Goal: Task Accomplishment & Management: Use online tool/utility

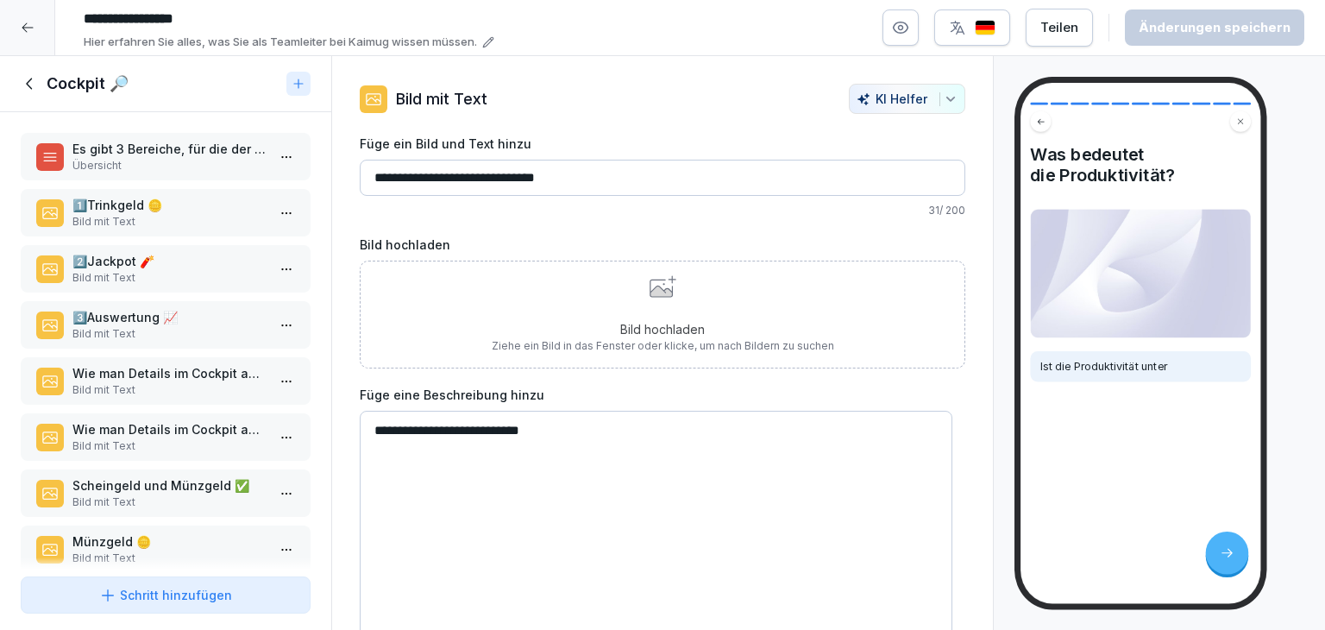
scroll to position [197, 0]
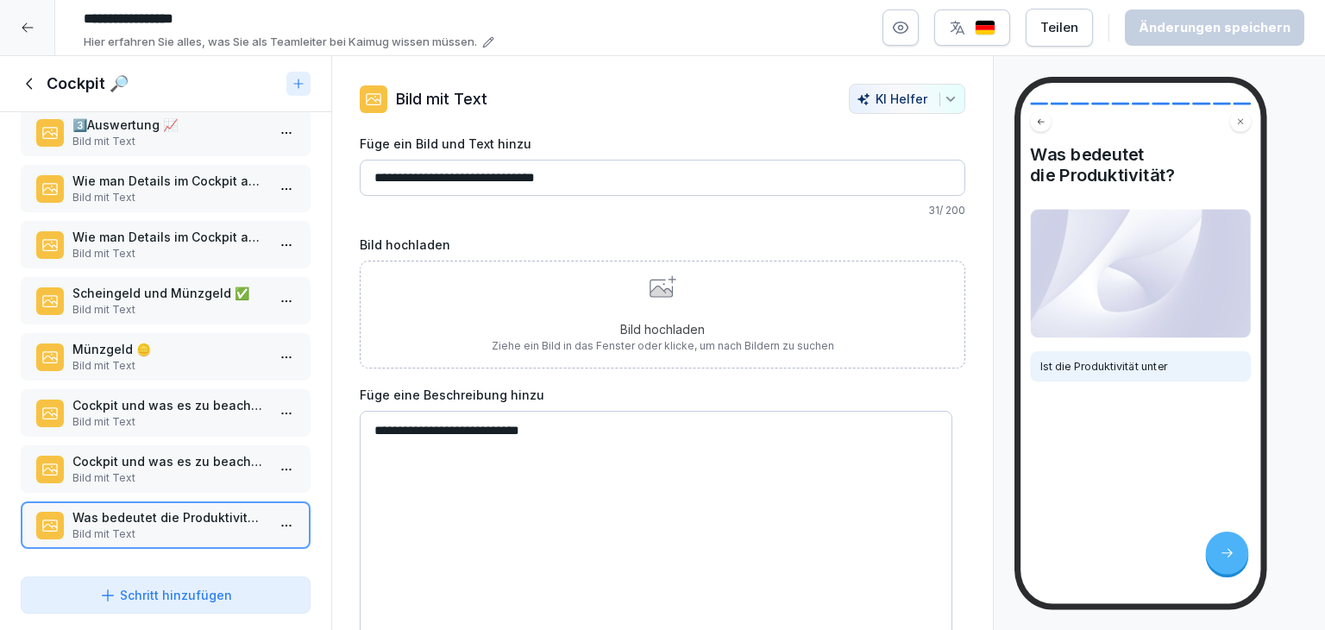
click at [163, 470] on p "Bild mit Text" at bounding box center [168, 478] width 193 height 16
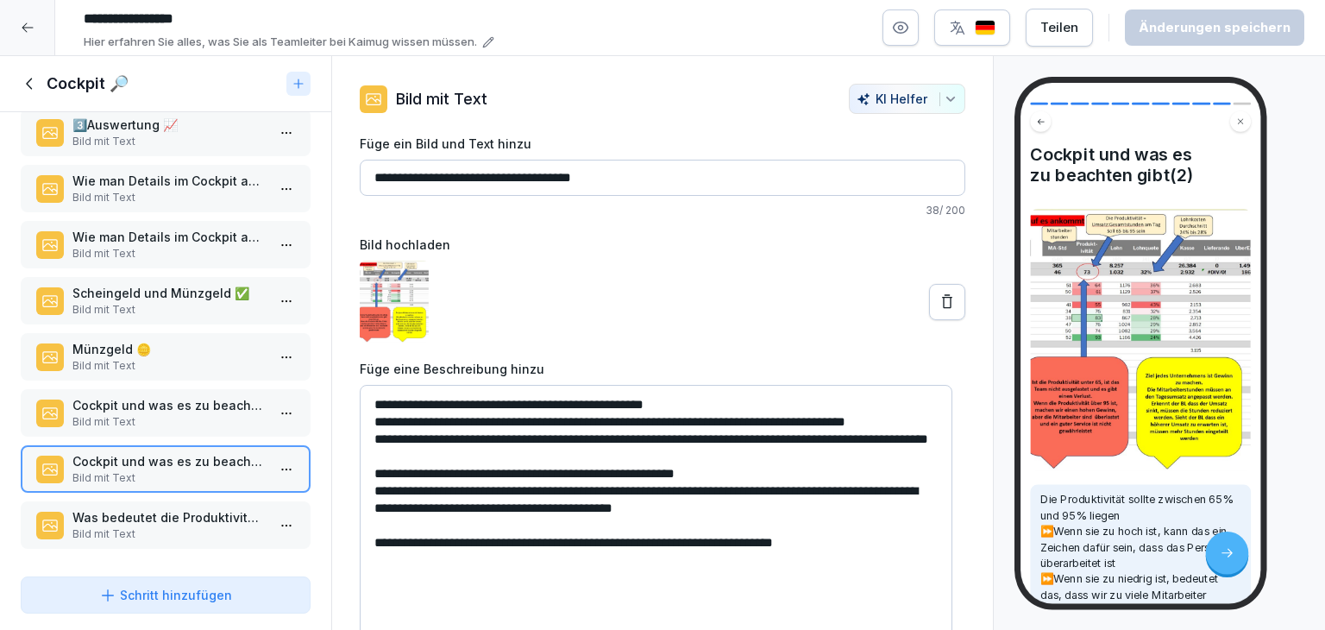
click at [852, 561] on textarea "**********" at bounding box center [656, 514] width 592 height 259
click at [192, 414] on p "Bild mit Text" at bounding box center [168, 422] width 193 height 16
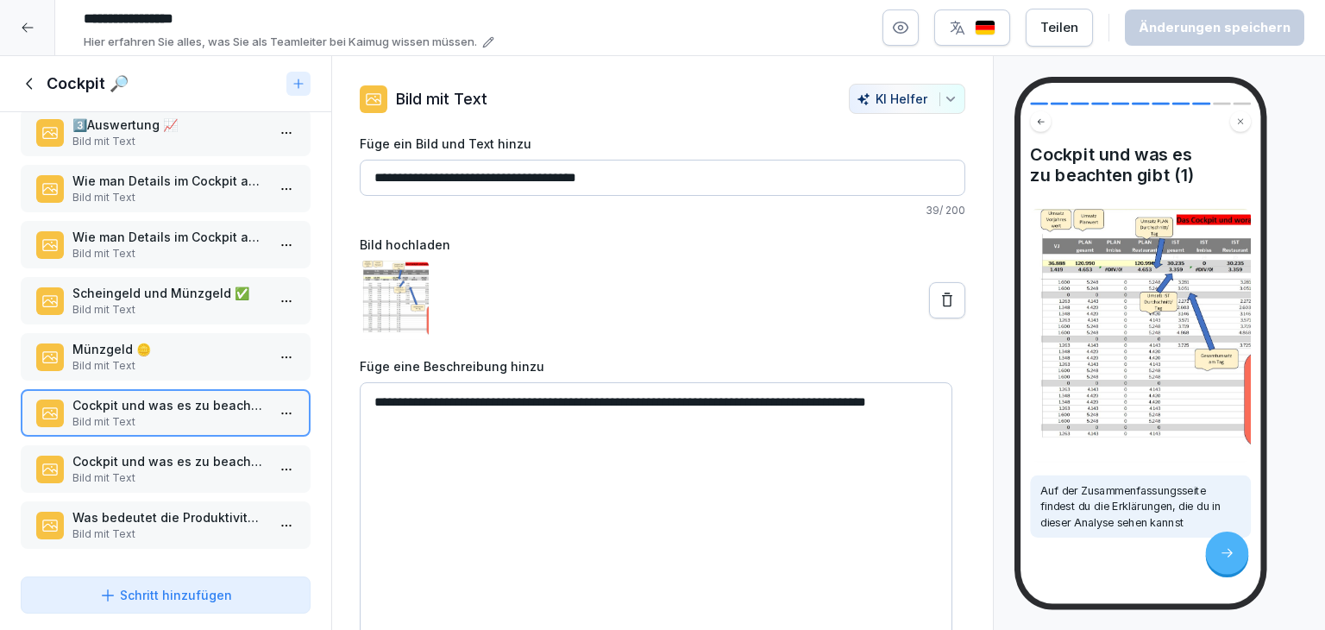
click at [27, 84] on icon at bounding box center [29, 83] width 6 height 11
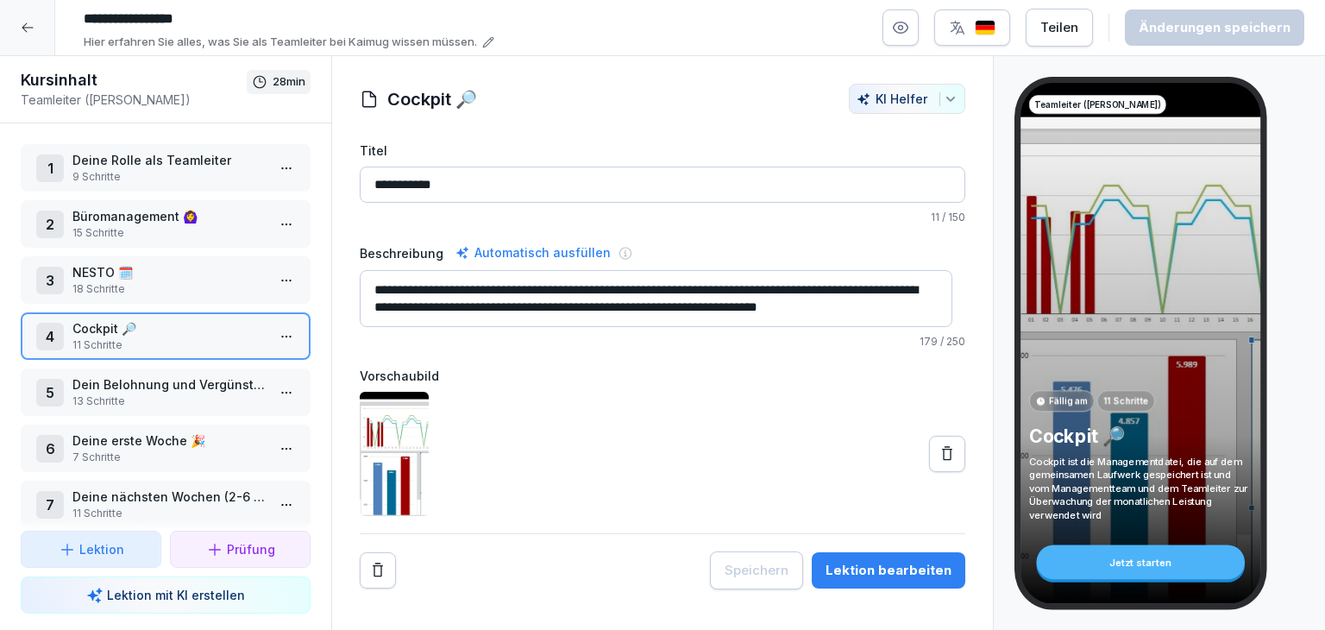
click at [204, 404] on p "13 Schritte" at bounding box center [168, 401] width 193 height 16
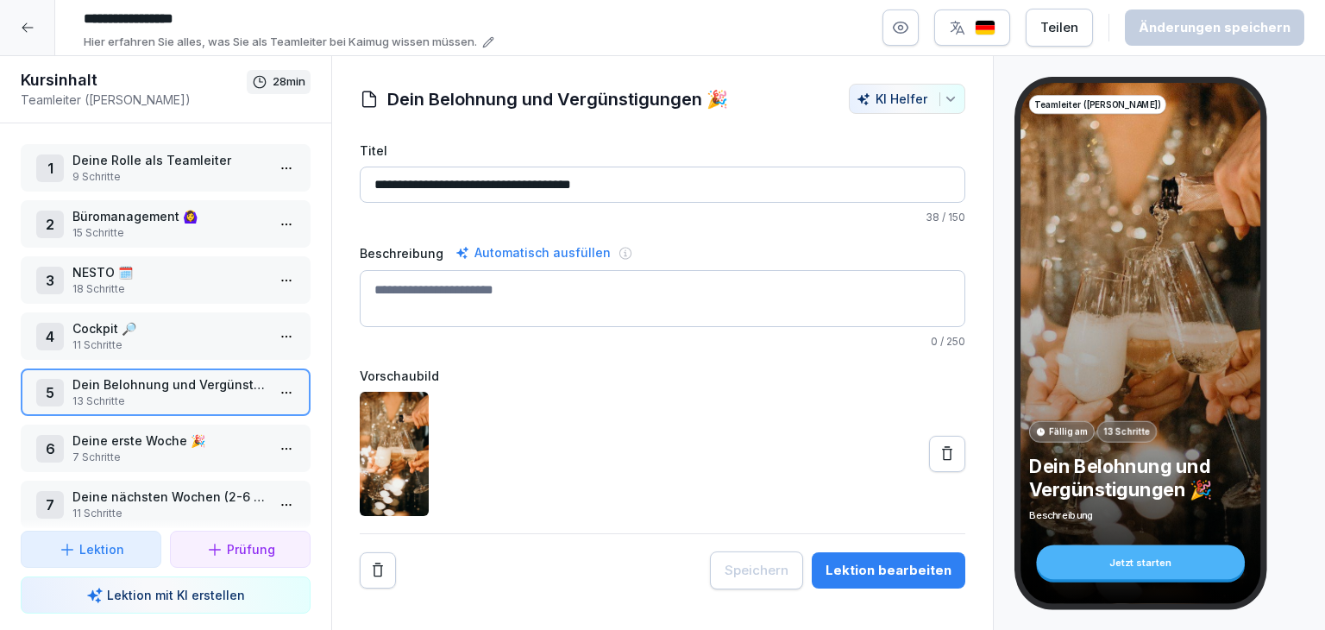
click at [271, 393] on html "**********" at bounding box center [662, 315] width 1325 height 630
click at [262, 419] on div "Schritte bearbeiten" at bounding box center [209, 422] width 132 height 18
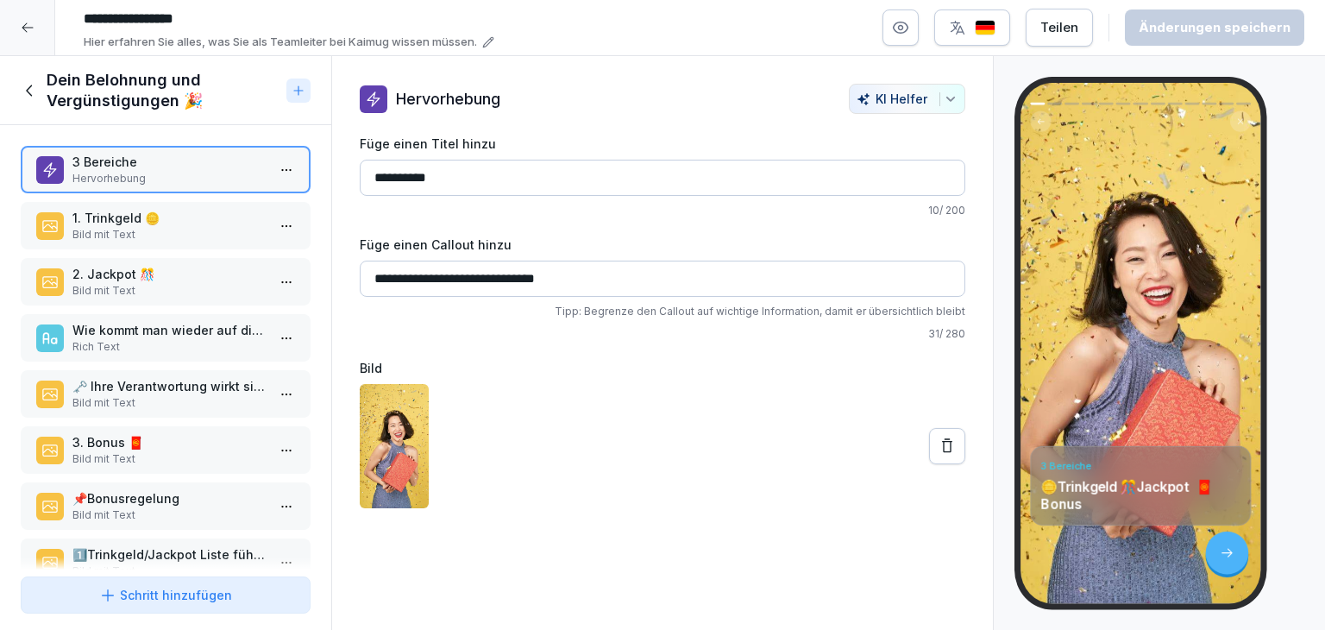
click at [137, 229] on p "Bild mit Text" at bounding box center [168, 235] width 193 height 16
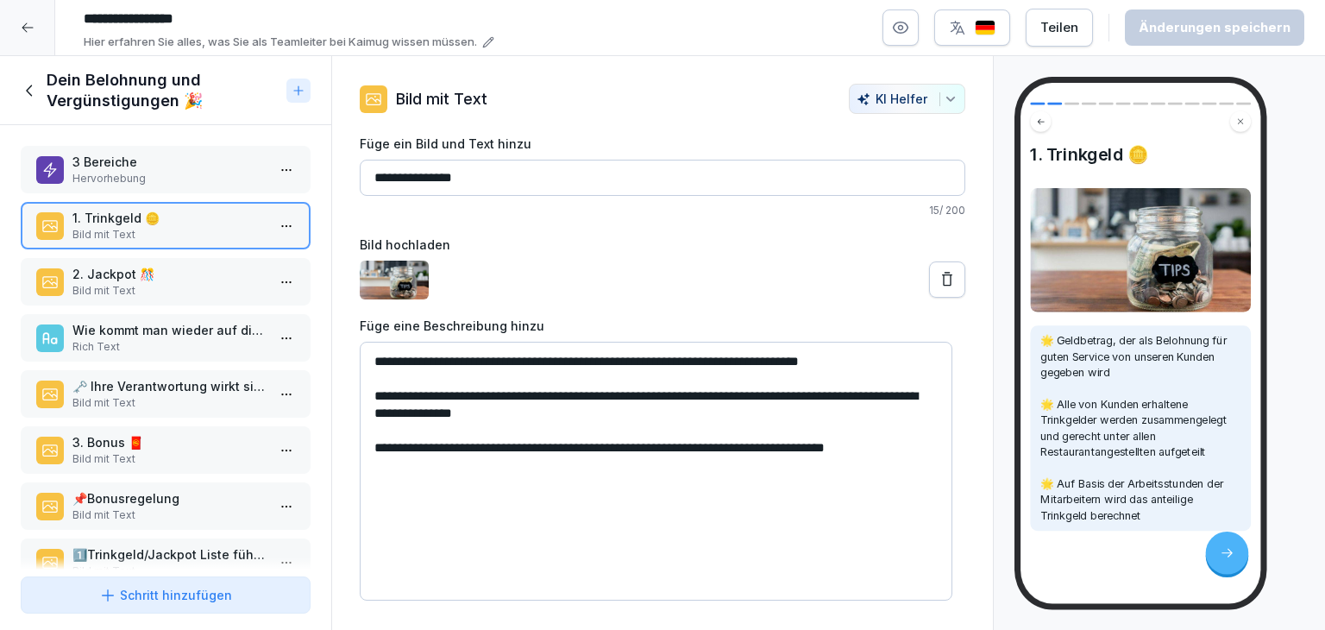
click at [195, 291] on p "Bild mit Text" at bounding box center [168, 291] width 193 height 16
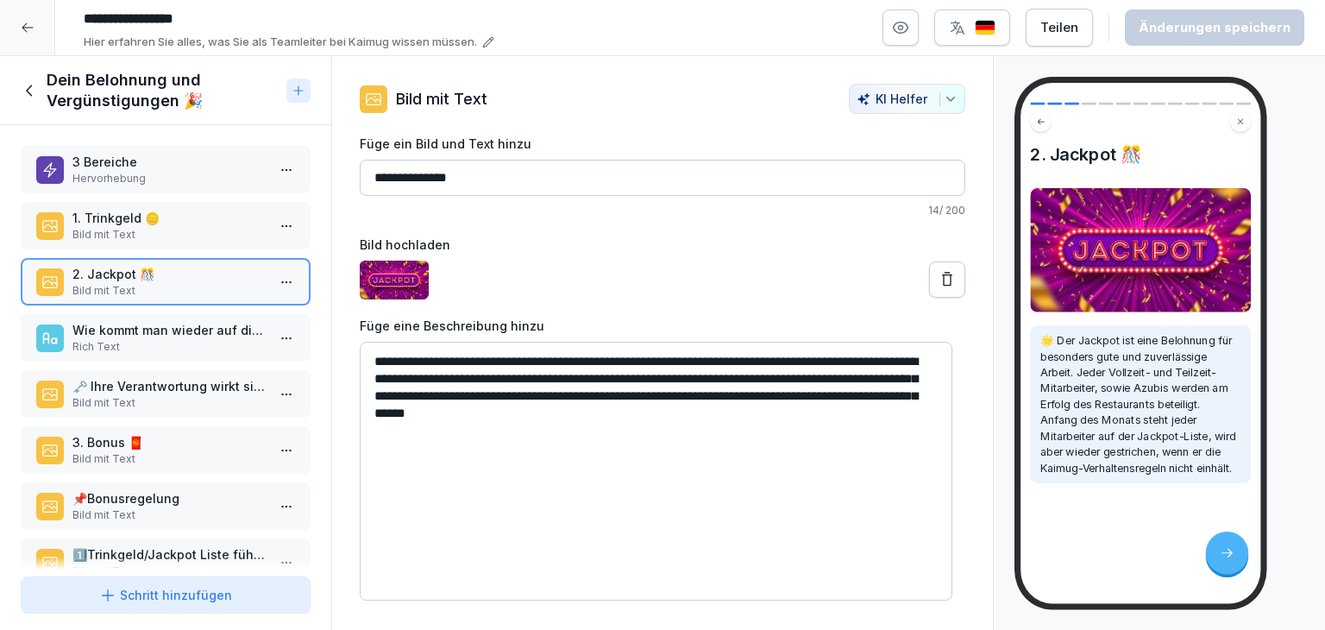
click at [180, 323] on p "Wie kommt man wieder auf die Jackpot-Liste?" at bounding box center [168, 330] width 193 height 18
